Goal: Task Accomplishment & Management: Use online tool/utility

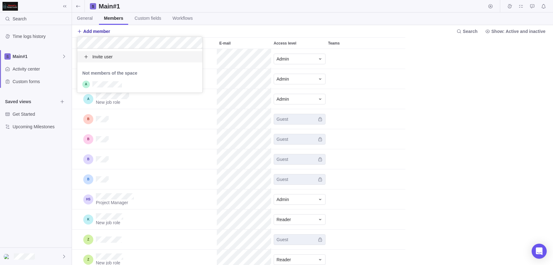
scroll to position [216, 481]
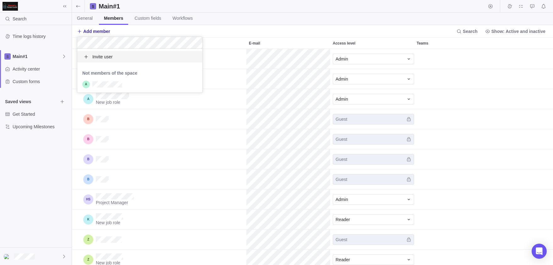
click at [343, 32] on body "Search Time logs history Main#1 Activity center Custom forms Saved views Get St…" at bounding box center [276, 132] width 553 height 265
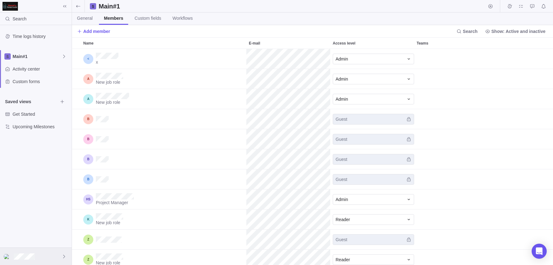
click at [25, 251] on div at bounding box center [36, 256] width 72 height 17
click at [18, 159] on span "My settings" at bounding box center [36, 162] width 57 height 6
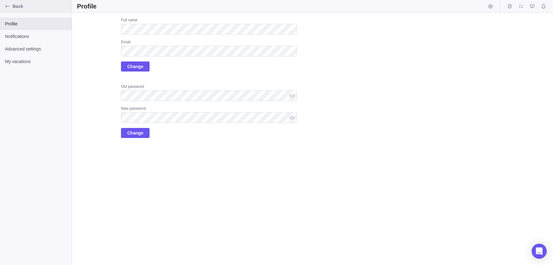
click at [10, 5] on div "Back" at bounding box center [8, 6] width 10 height 10
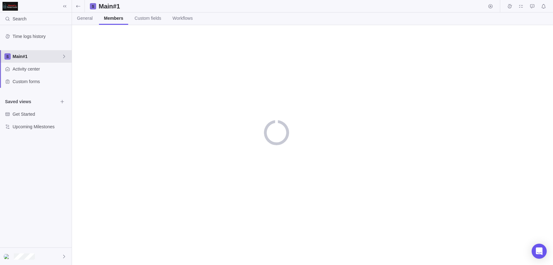
click at [51, 58] on span "Main#1" at bounding box center [37, 56] width 49 height 6
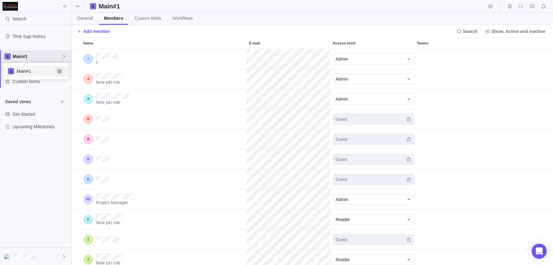
scroll to position [216, 481]
click at [54, 71] on span "Main#1" at bounding box center [36, 71] width 38 height 6
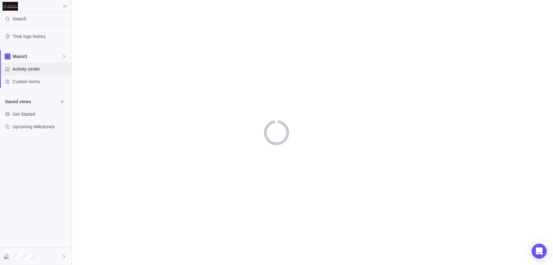
click at [54, 72] on span "Activity center" at bounding box center [41, 69] width 57 height 6
click at [56, 56] on span "Main#1" at bounding box center [37, 56] width 49 height 6
click at [60, 70] on icon "Edit space settings" at bounding box center [59, 71] width 4 height 4
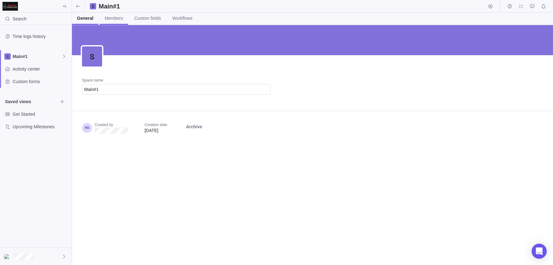
click at [116, 22] on link "Members" at bounding box center [114, 19] width 28 height 12
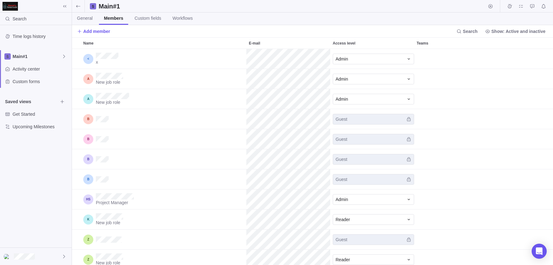
scroll to position [216, 481]
click at [177, 63] on div "x" at bounding box center [163, 59] width 165 height 20
click at [369, 57] on div "Admin" at bounding box center [369, 59] width 68 height 6
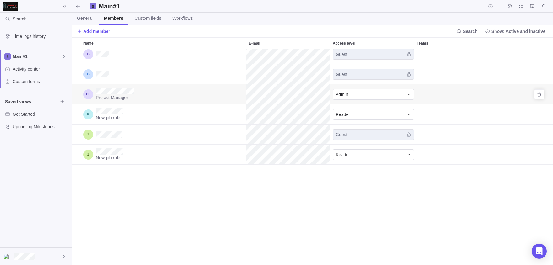
scroll to position [0, 0]
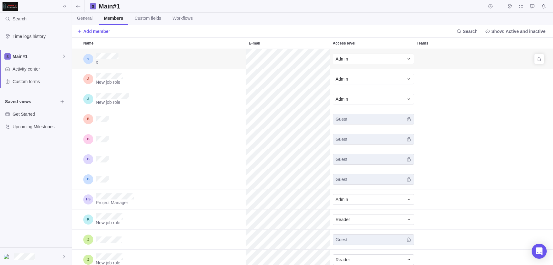
click at [355, 68] on div "Admin" at bounding box center [372, 59] width 84 height 20
click at [354, 60] on div "Admin" at bounding box center [369, 59] width 68 height 6
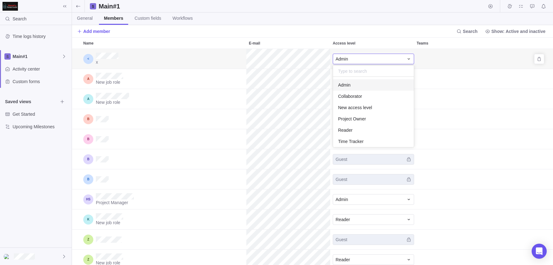
click at [356, 81] on div "Admin" at bounding box center [373, 84] width 81 height 11
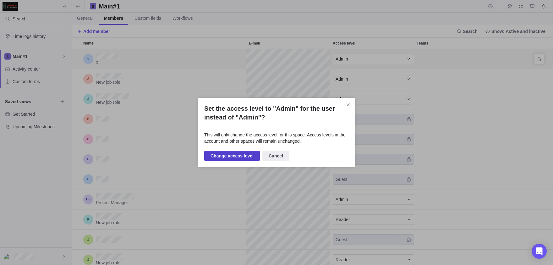
click at [223, 158] on span "Change access level" at bounding box center [231, 156] width 43 height 8
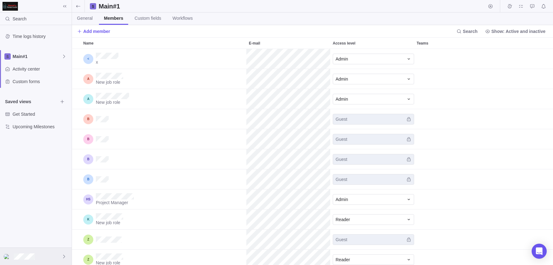
click at [36, 257] on div at bounding box center [36, 256] width 72 height 17
click at [19, 173] on span "Company settings" at bounding box center [36, 172] width 57 height 6
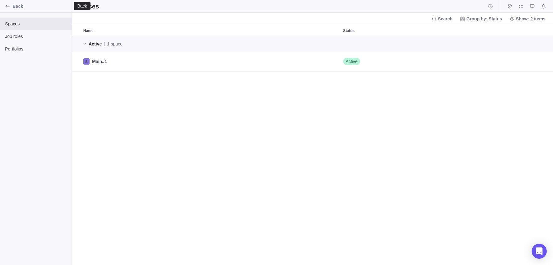
scroll to position [229, 481]
click at [8, 7] on icon "Back" at bounding box center [7, 6] width 5 height 5
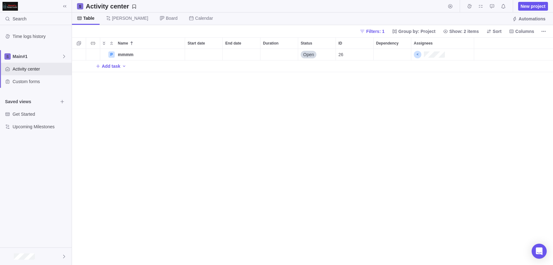
scroll to position [216, 481]
click at [41, 260] on div at bounding box center [36, 256] width 72 height 17
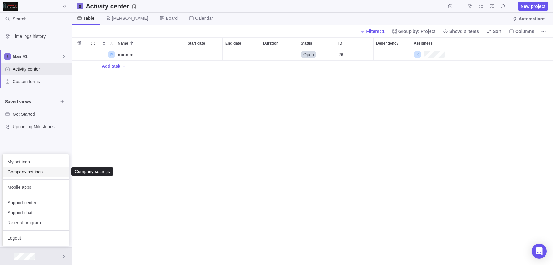
click at [16, 172] on span "Company settings" at bounding box center [36, 172] width 57 height 6
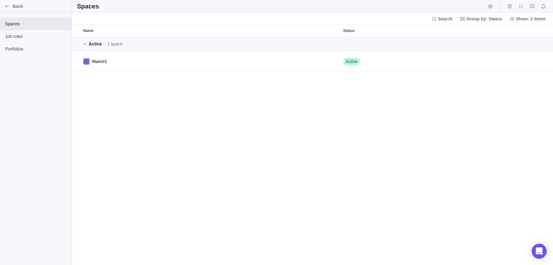
scroll to position [229, 481]
click at [14, 7] on span "Back" at bounding box center [41, 6] width 57 height 6
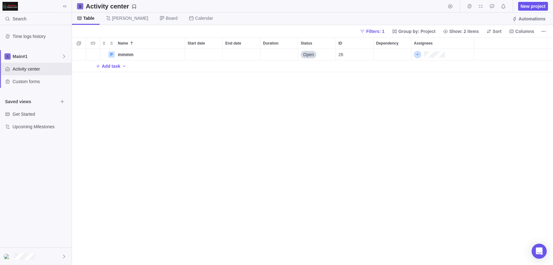
scroll to position [216, 481]
click at [197, 56] on div "Start date" at bounding box center [203, 54] width 37 height 11
click at [27, 115] on body "Search Time logs history Main#1 Activity center Custom forms Saved views Get St…" at bounding box center [276, 132] width 553 height 265
click at [33, 115] on span "Get Started" at bounding box center [35, 114] width 45 height 6
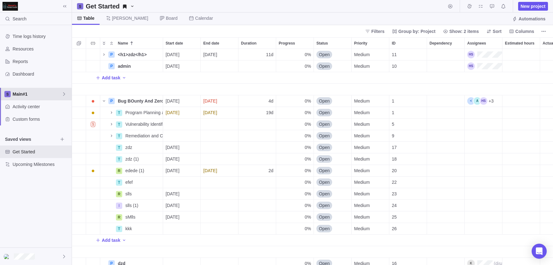
click at [67, 94] on div "Main#1" at bounding box center [36, 94] width 72 height 13
click at [60, 110] on icon "Edit space settings" at bounding box center [59, 109] width 4 height 4
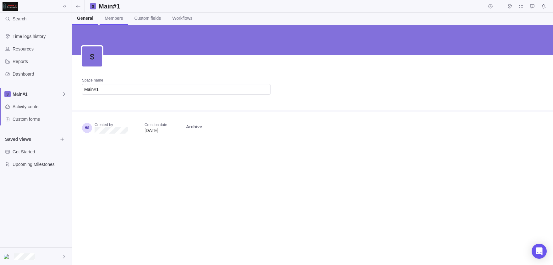
click at [123, 18] on span "Members" at bounding box center [114, 18] width 18 height 6
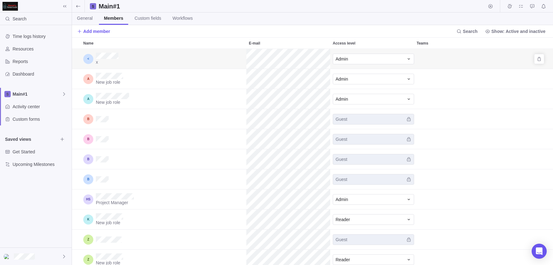
click at [355, 65] on div "Admin" at bounding box center [372, 59] width 84 height 20
click at [360, 60] on div "Admin" at bounding box center [369, 59] width 68 height 6
click at [357, 133] on div "Reader" at bounding box center [373, 130] width 81 height 11
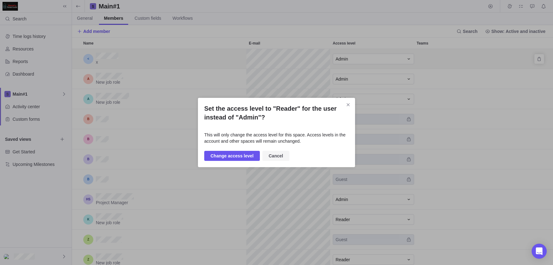
click at [283, 158] on span "Cancel" at bounding box center [275, 156] width 14 height 8
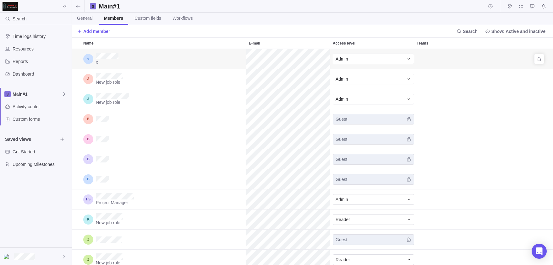
click at [347, 65] on div "Admin" at bounding box center [372, 59] width 84 height 20
click at [346, 63] on div "Admin" at bounding box center [373, 59] width 81 height 11
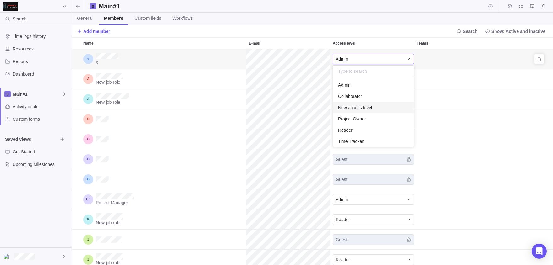
click at [353, 109] on span "New access level" at bounding box center [355, 108] width 34 height 6
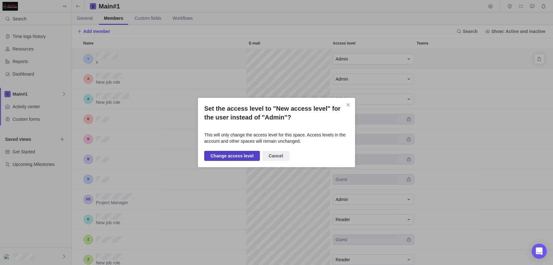
click at [246, 160] on span "Change access level" at bounding box center [231, 156] width 43 height 8
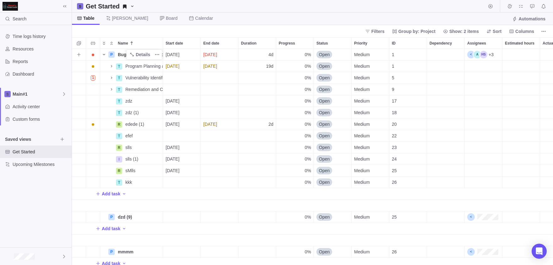
click at [103, 55] on icon "Name" at bounding box center [103, 54] width 5 height 5
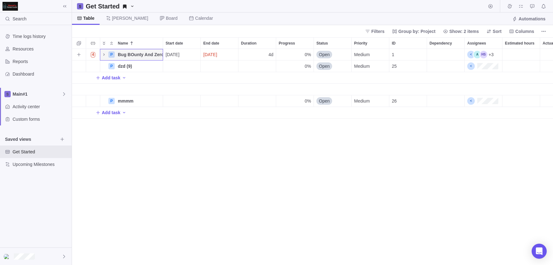
click at [167, 55] on span "[DATE]" at bounding box center [172, 55] width 14 height 6
click at [151, 56] on div "4 P Bug BOunty And Zero Day Attacks Details 08/07/2025 08/12/2025 4d 0% Open Me…" at bounding box center [312, 157] width 481 height 216
click at [142, 55] on span "Details" at bounding box center [143, 55] width 14 height 6
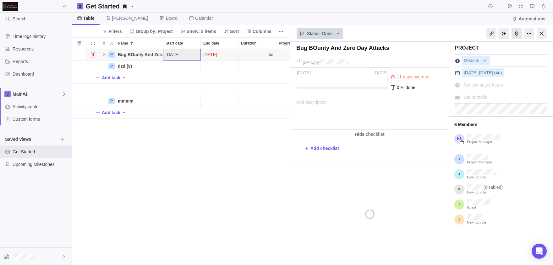
click at [516, 37] on div at bounding box center [516, 33] width 10 height 11
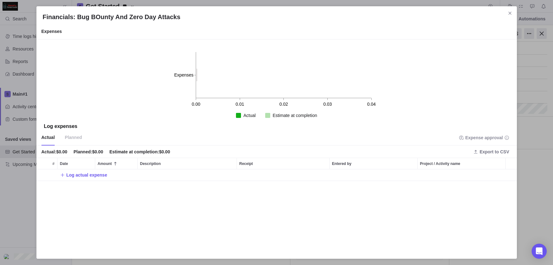
scroll to position [84, 480]
click at [99, 182] on div "Log actual expense" at bounding box center [276, 211] width 480 height 83
click at [92, 177] on span "Log actual expense" at bounding box center [86, 175] width 41 height 6
click at [120, 177] on input "Amount" at bounding box center [116, 176] width 43 height 12
type input "2323"
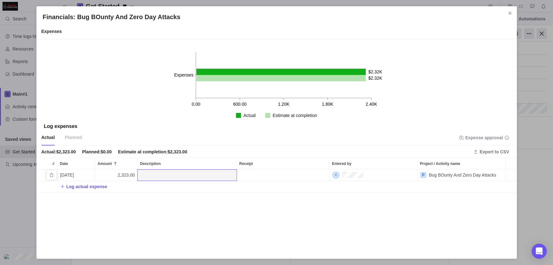
click at [109, 176] on div "2,323.00" at bounding box center [116, 175] width 42 height 11
click at [53, 173] on div "Financials: Bug BOunty And Zero Day Attacks Expenses 0.00 600.00 1.20K 1.80K 2.…" at bounding box center [276, 132] width 553 height 265
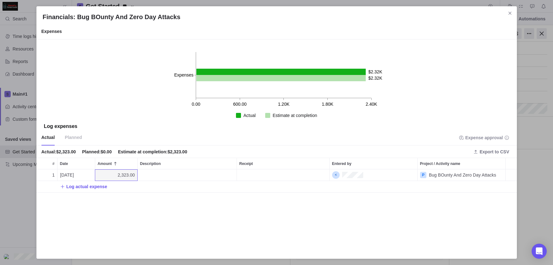
click at [82, 134] on span "Planned" at bounding box center [73, 138] width 17 height 16
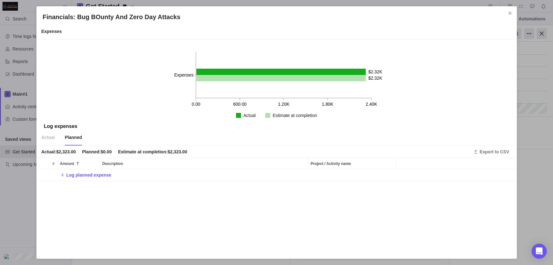
click at [78, 136] on span "Planned" at bounding box center [73, 138] width 17 height 16
click at [50, 139] on span "Actual" at bounding box center [48, 138] width 14 height 16
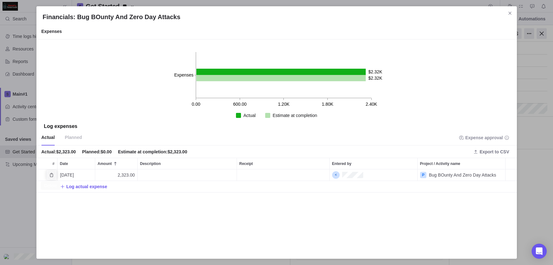
click at [52, 175] on icon "Delete" at bounding box center [51, 175] width 5 height 5
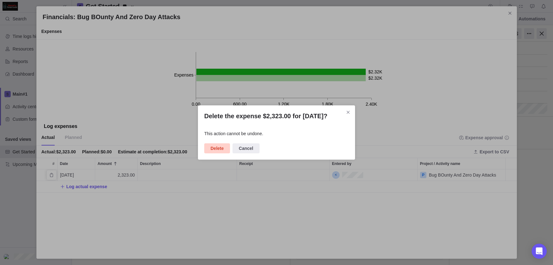
click at [215, 154] on span "Delete" at bounding box center [217, 149] width 26 height 10
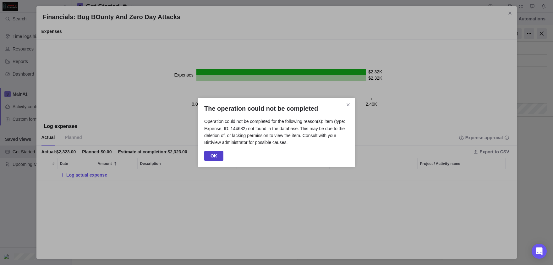
click at [221, 161] on span "OK" at bounding box center [213, 156] width 19 height 10
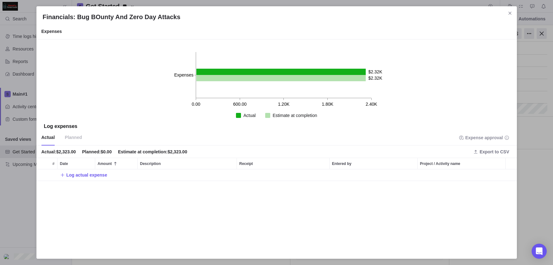
click at [552, 0] on div "Financials: Bug BOunty And Zero Day Attacks Expenses 0.00 600.00 1.20K 1.80K 2.…" at bounding box center [276, 132] width 553 height 265
